Goal: Task Accomplishment & Management: Manage account settings

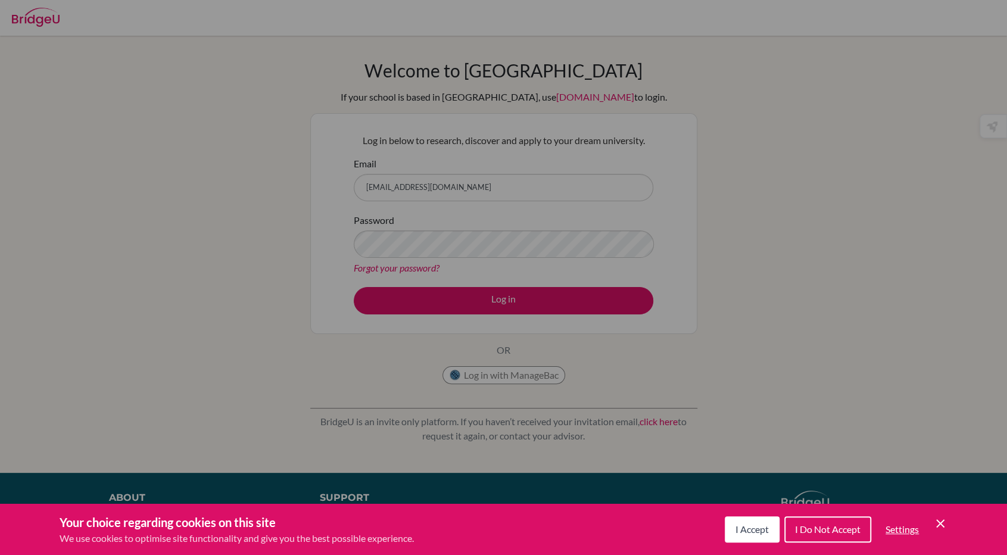
click at [754, 534] on span "I Accept" at bounding box center [751, 528] width 33 height 11
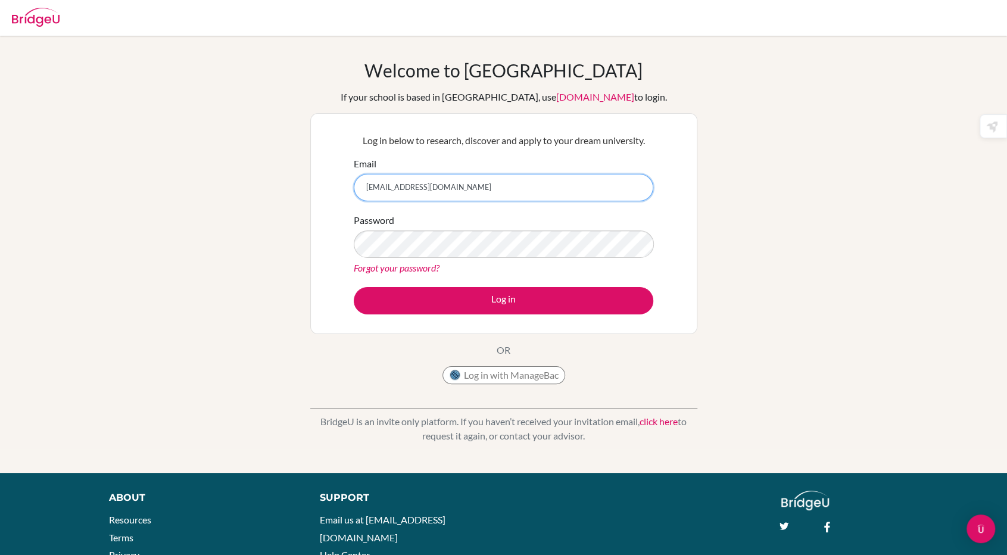
click at [525, 178] on input "juli.lm3390@gmail.com" at bounding box center [503, 187] width 299 height 27
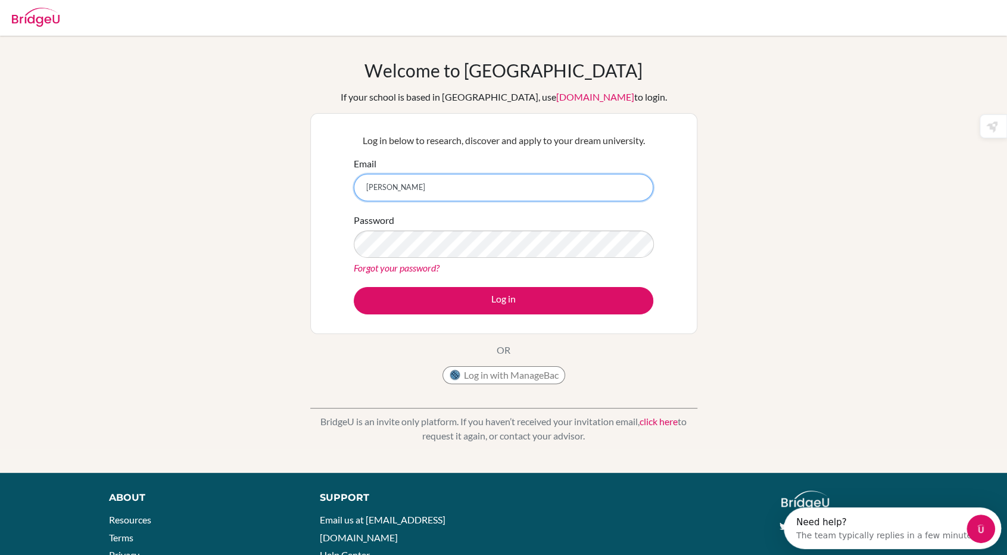
type input "[PERSON_NAME][EMAIL_ADDRESS][DOMAIN_NAME]"
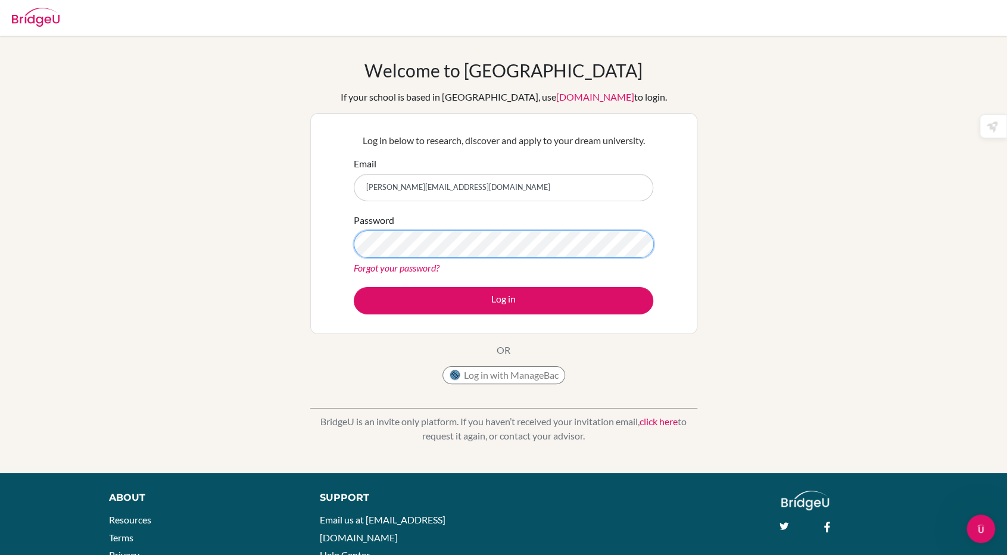
click at [354, 287] on button "Log in" at bounding box center [503, 300] width 299 height 27
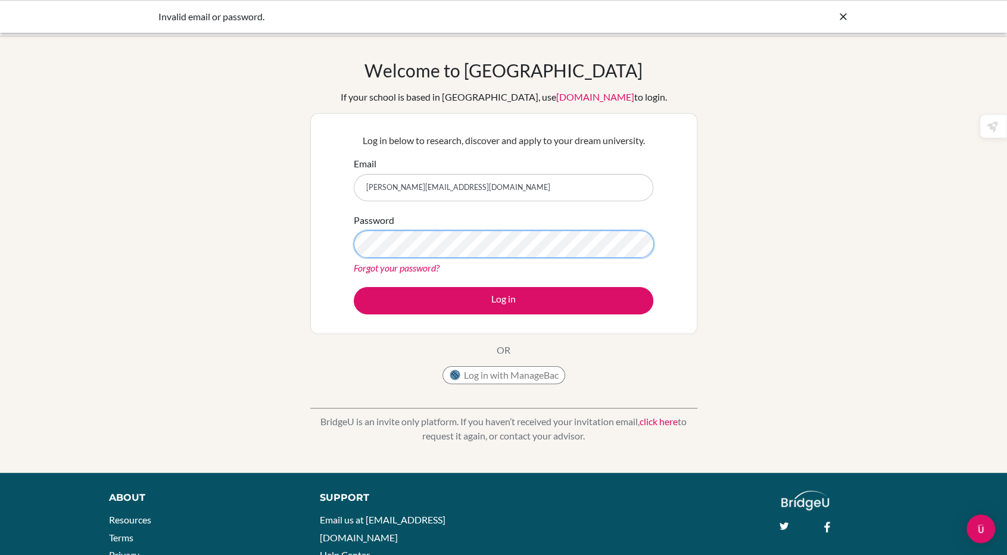
click at [354, 287] on button "Log in" at bounding box center [503, 300] width 299 height 27
drag, startPoint x: 423, startPoint y: 261, endPoint x: 419, endPoint y: 272, distance: 11.9
click at [419, 272] on div "Forgot your password?" at bounding box center [503, 268] width 299 height 14
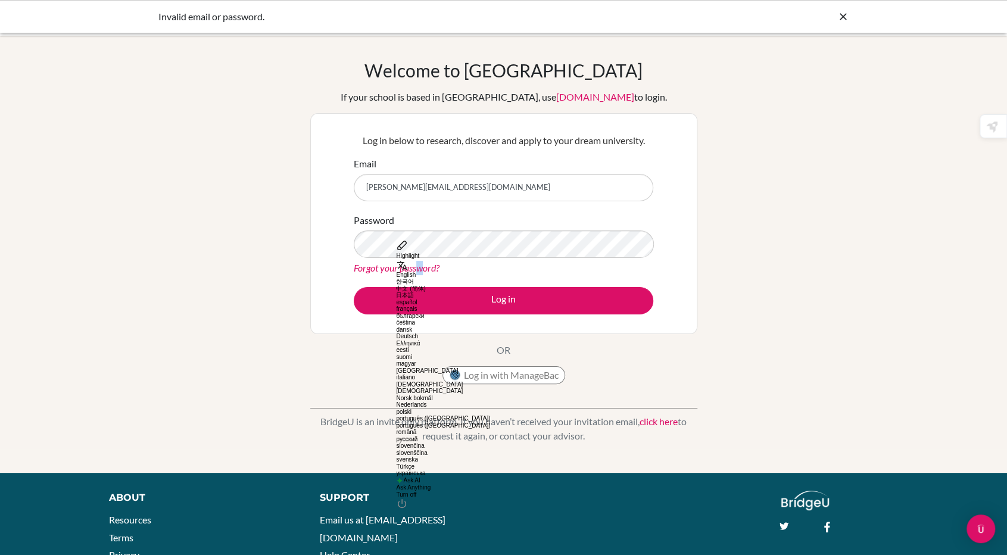
click at [419, 272] on link "Forgot your password?" at bounding box center [397, 267] width 86 height 11
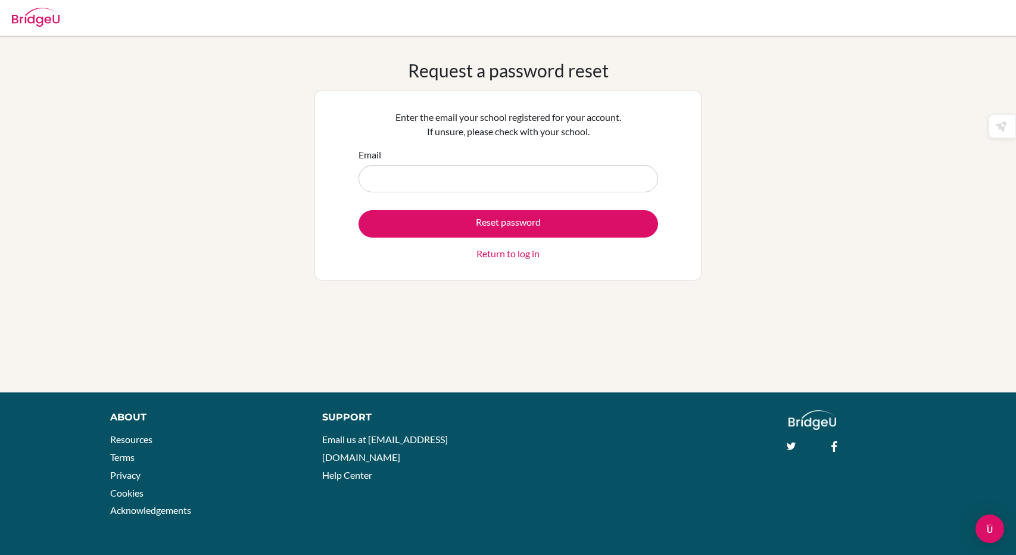
click at [478, 167] on input "Email" at bounding box center [507, 178] width 299 height 27
type input "juliana.lopemedina@isaruba.com"
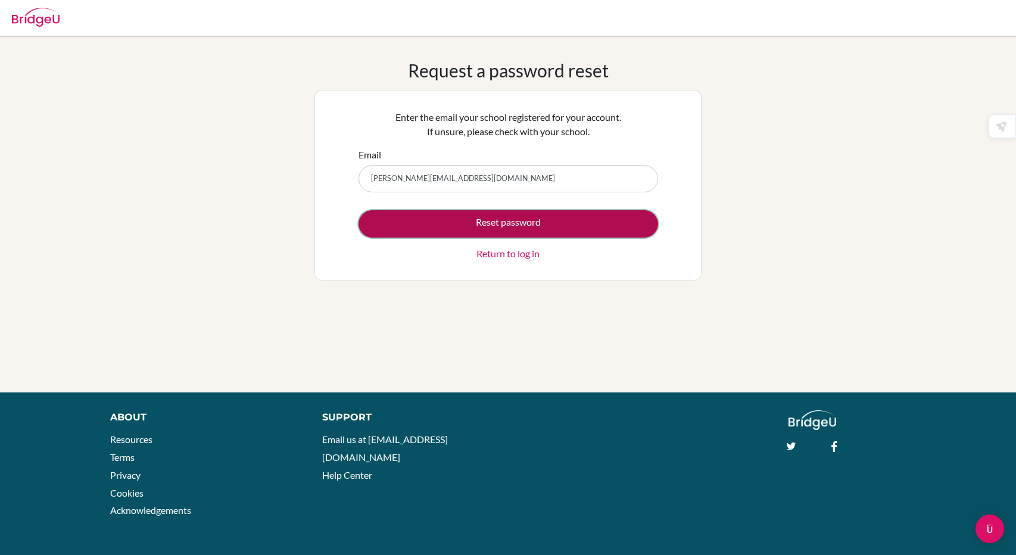
click at [458, 217] on button "Reset password" at bounding box center [507, 223] width 299 height 27
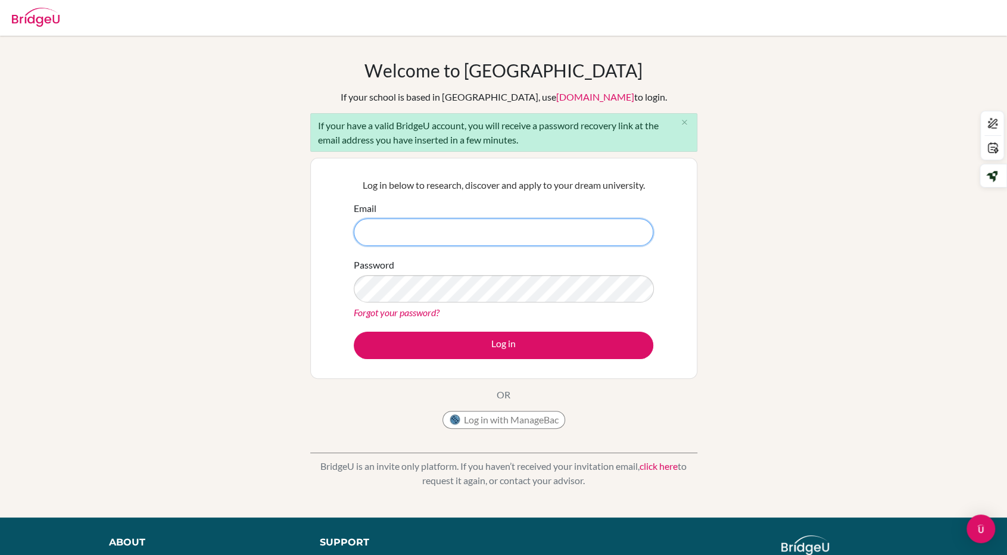
click at [539, 229] on input "Email" at bounding box center [503, 231] width 299 height 27
type input "juli.lm3390@gmail.com"
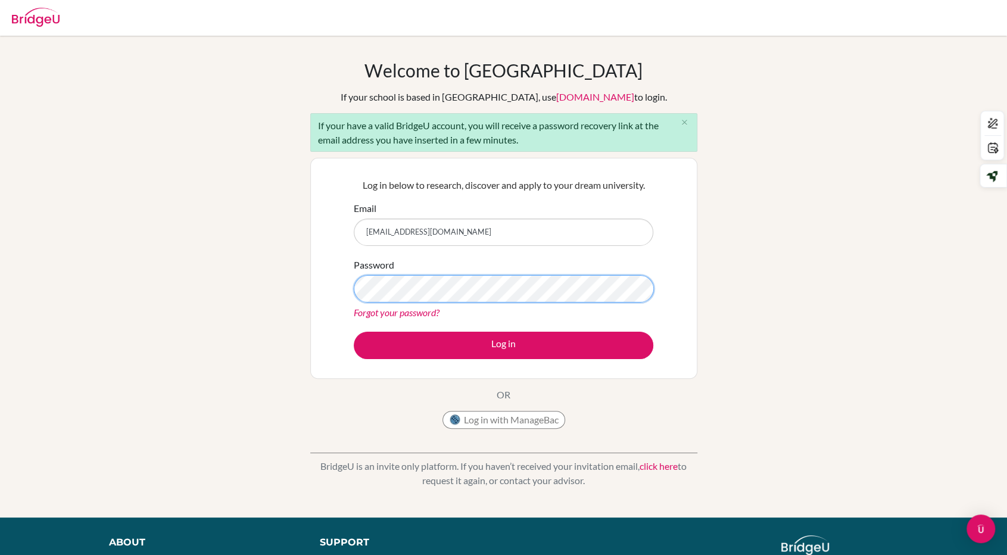
click at [354, 332] on button "Log in" at bounding box center [503, 345] width 299 height 27
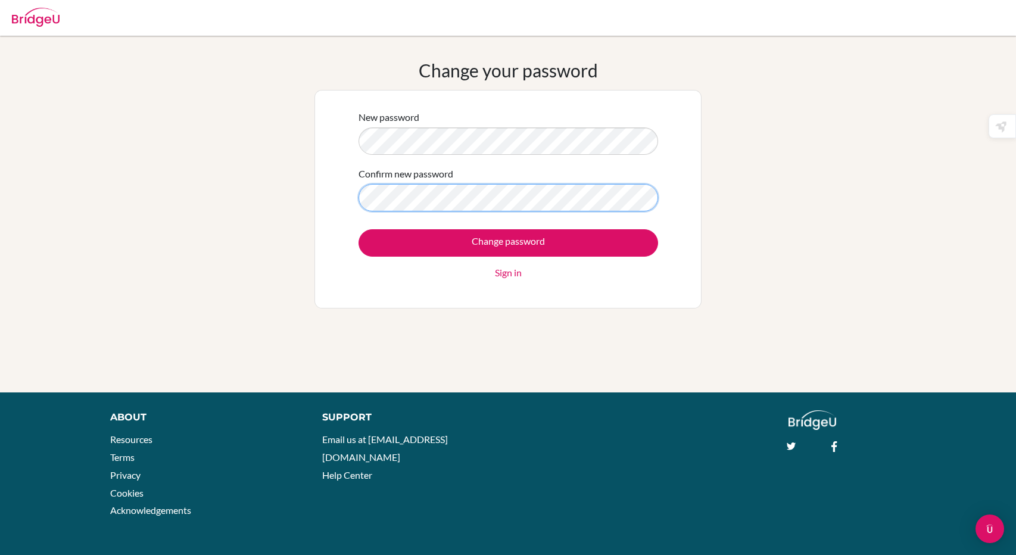
click at [358, 229] on input "Change password" at bounding box center [507, 242] width 299 height 27
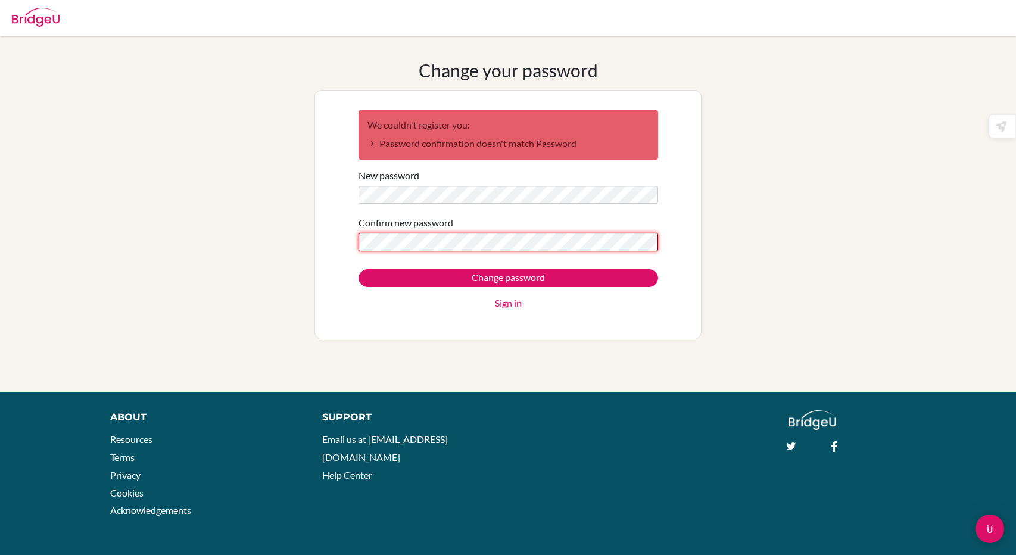
click at [358, 269] on input "Change password" at bounding box center [507, 278] width 299 height 18
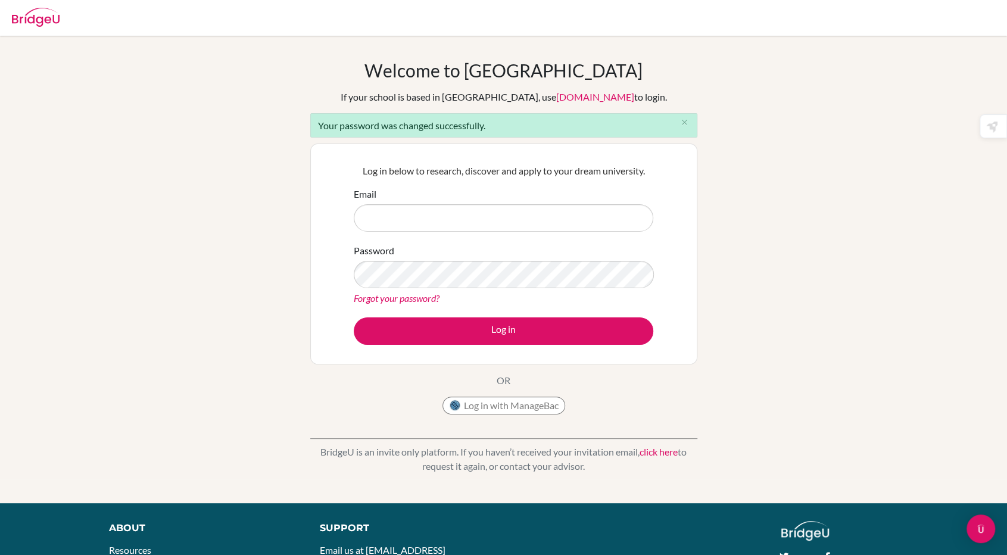
click at [402, 222] on input "Email" at bounding box center [503, 217] width 299 height 27
type input "[PERSON_NAME][EMAIL_ADDRESS][DOMAIN_NAME]"
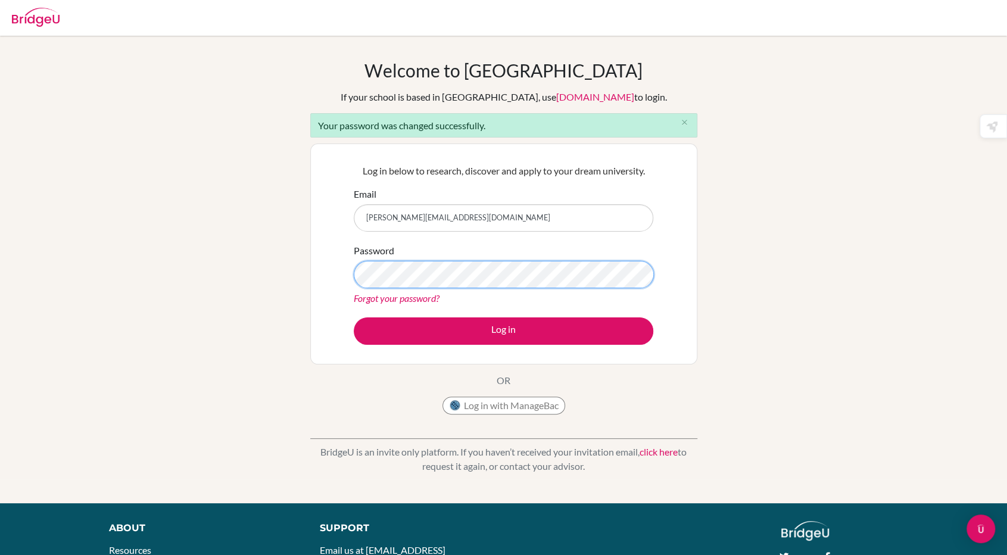
click at [354, 317] on button "Log in" at bounding box center [503, 330] width 299 height 27
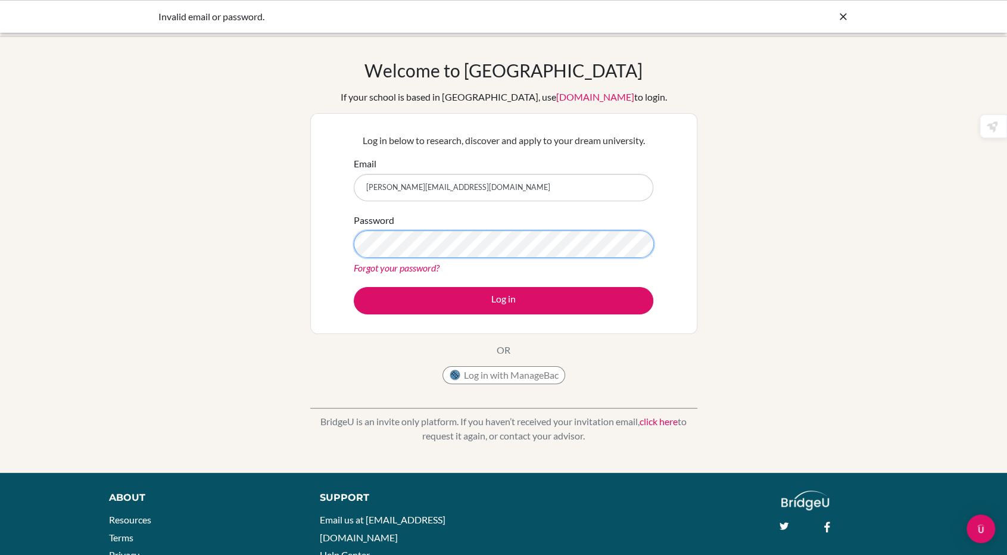
click at [354, 287] on button "Log in" at bounding box center [503, 300] width 299 height 27
